Goal: Information Seeking & Learning: Learn about a topic

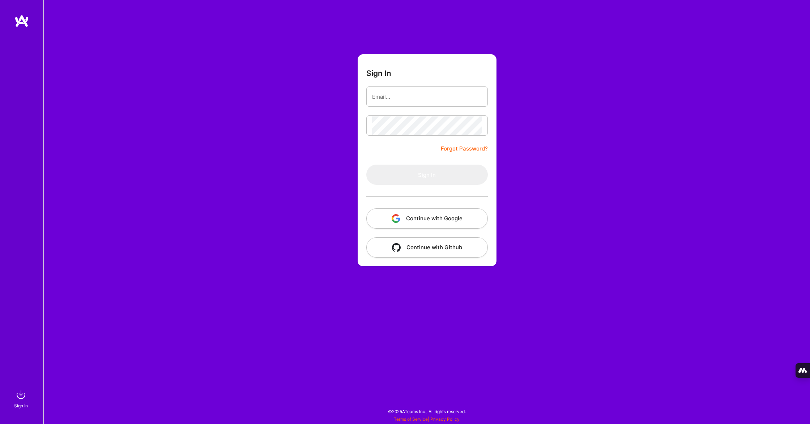
type input "[PERSON_NAME][EMAIL_ADDRESS][PERSON_NAME][DOMAIN_NAME]"
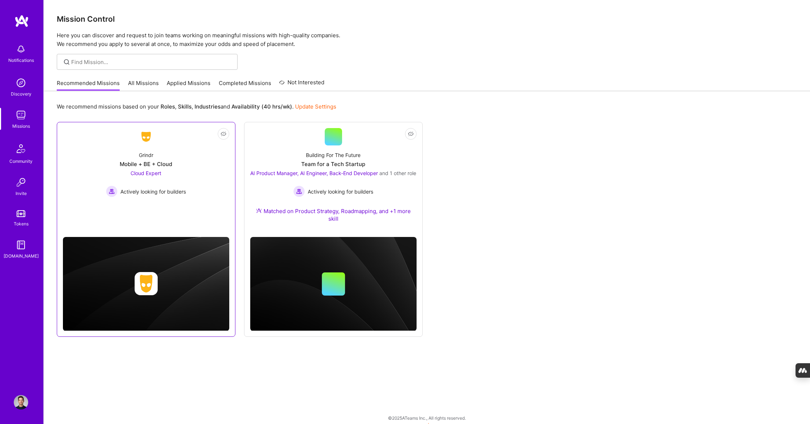
click at [146, 169] on div "Grindr Mobile + BE + Cloud Cloud Expert Actively looking for builders" at bounding box center [146, 171] width 166 height 52
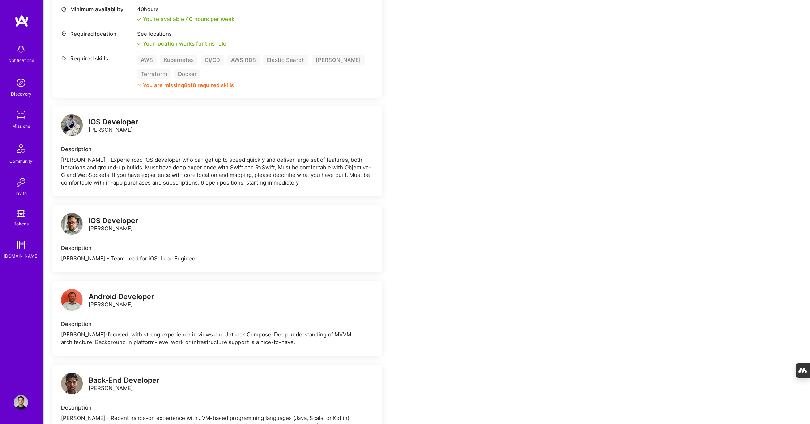
scroll to position [240, 0]
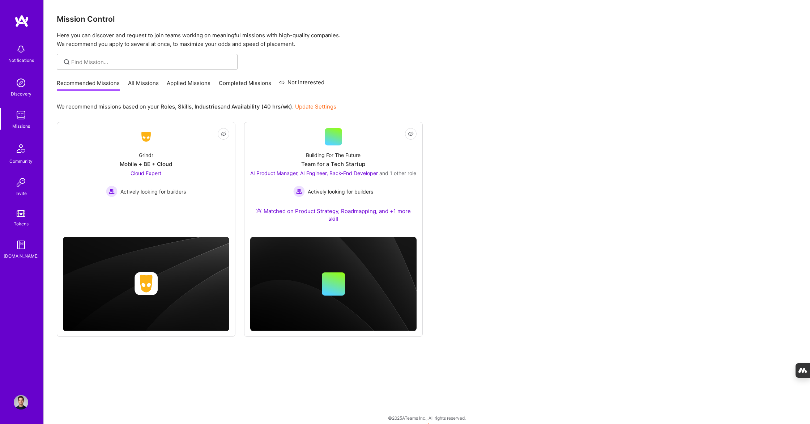
click at [137, 89] on link "All Missions" at bounding box center [143, 85] width 31 height 12
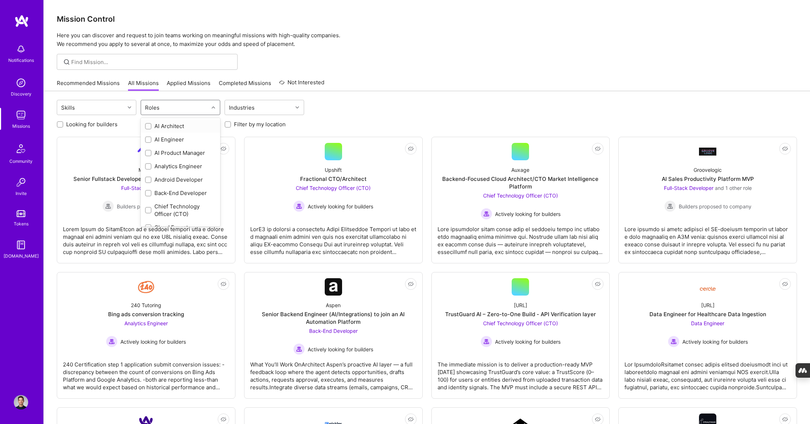
click at [174, 113] on div "Roles" at bounding box center [175, 107] width 68 height 14
click at [177, 155] on div "AI Product Manager" at bounding box center [180, 153] width 71 height 8
checkbox input "true"
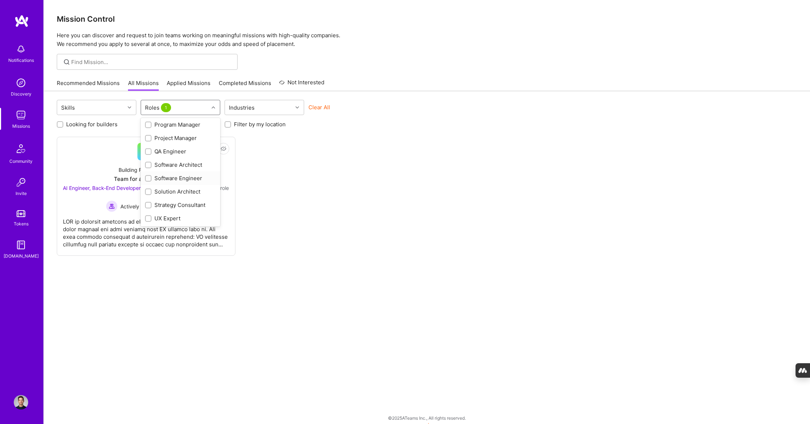
scroll to position [338, 0]
click at [171, 133] on div "Product Owner" at bounding box center [180, 132] width 71 height 8
checkbox input "true"
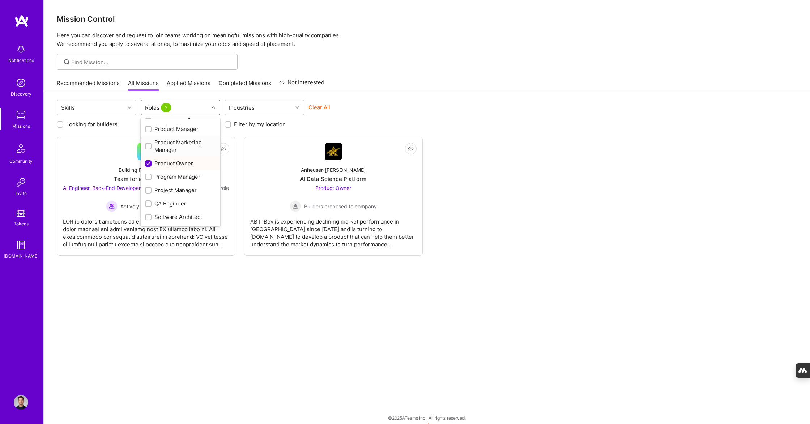
scroll to position [293, 0]
click at [176, 145] on div "Product Manager" at bounding box center [180, 142] width 71 height 8
checkbox input "true"
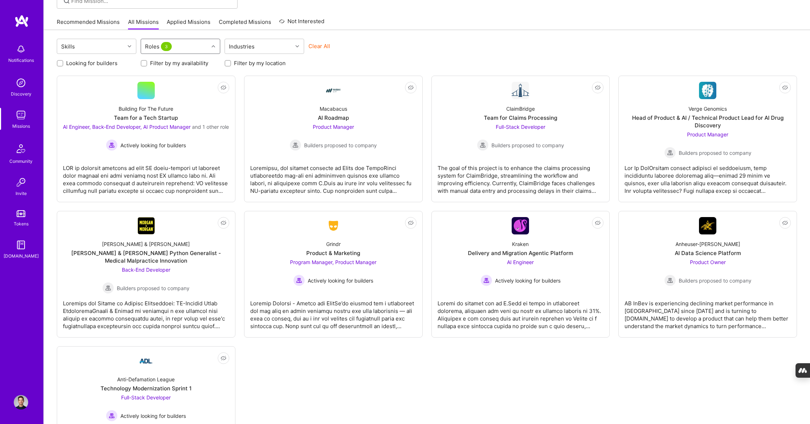
scroll to position [120, 0]
